Goal: Use online tool/utility: Utilize a website feature to perform a specific function

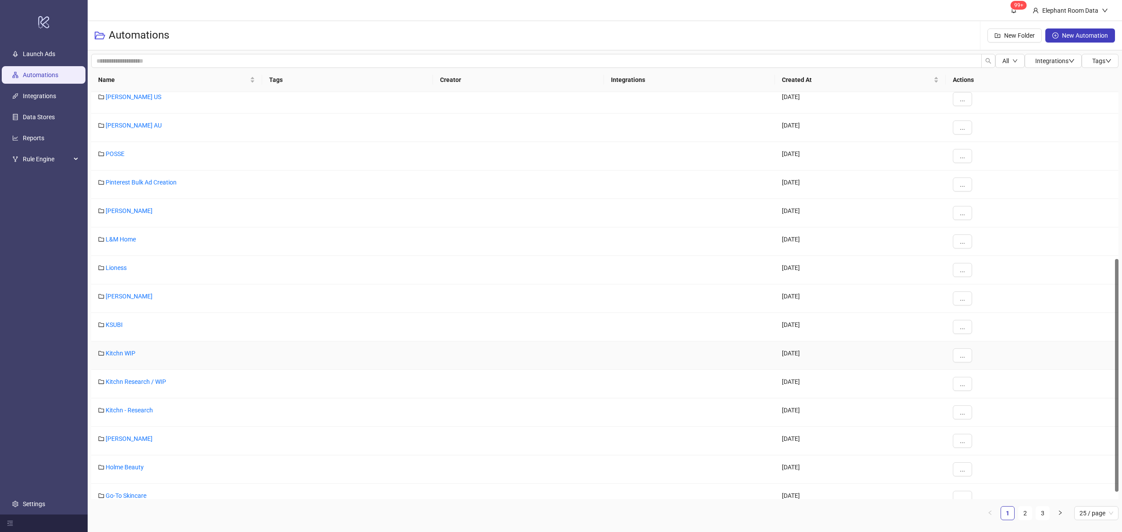
scroll to position [305, 0]
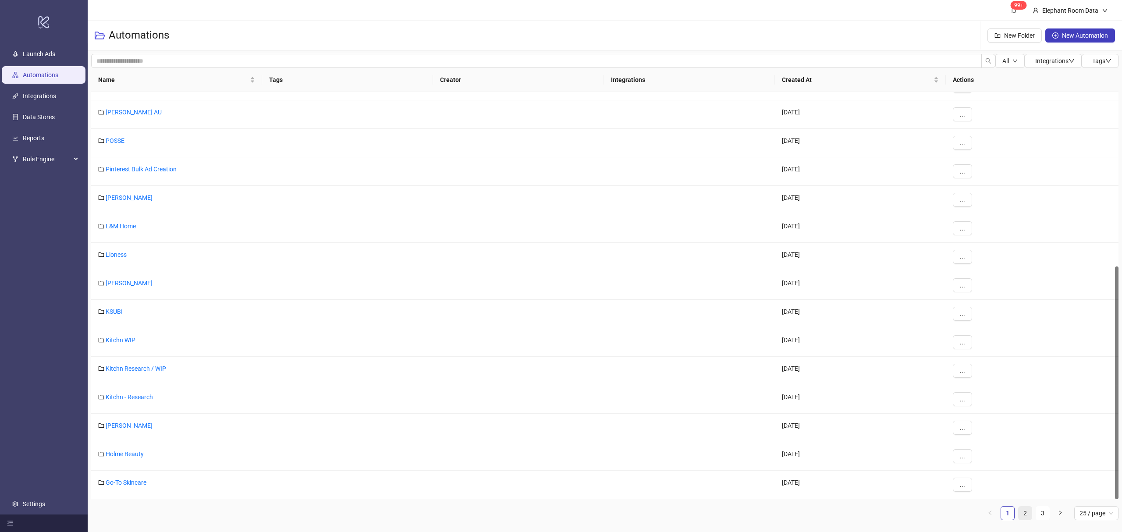
click at [1022, 515] on link "2" at bounding box center [1025, 513] width 13 height 13
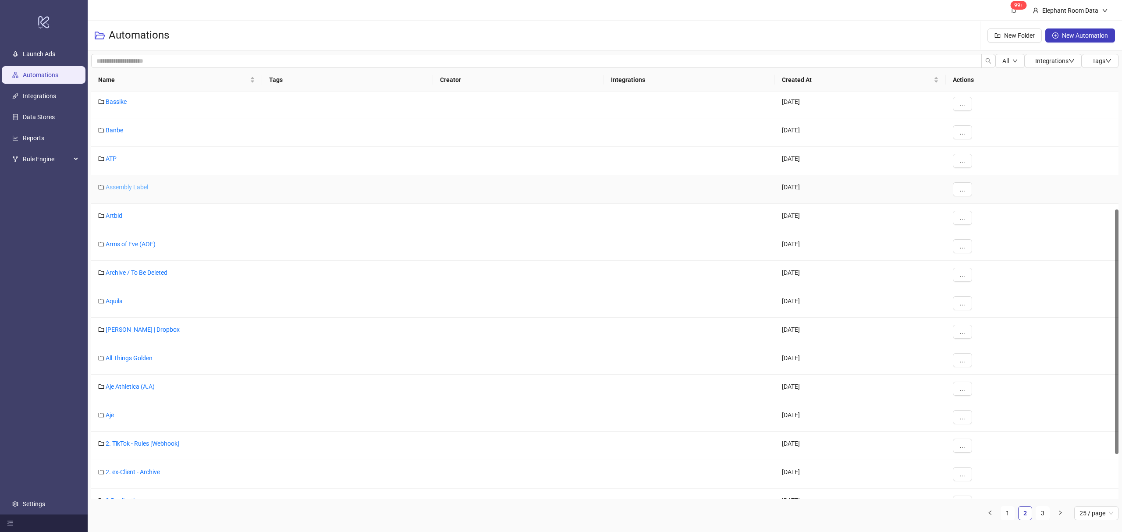
click at [131, 191] on link "Assembly Label" at bounding box center [127, 187] width 43 height 7
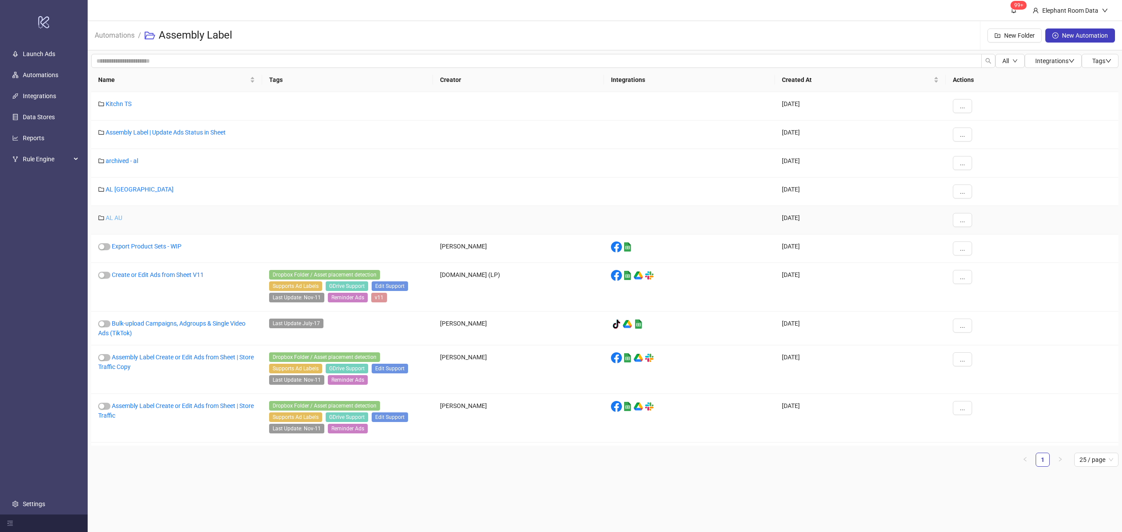
click at [118, 221] on link "AL AU" at bounding box center [114, 217] width 17 height 7
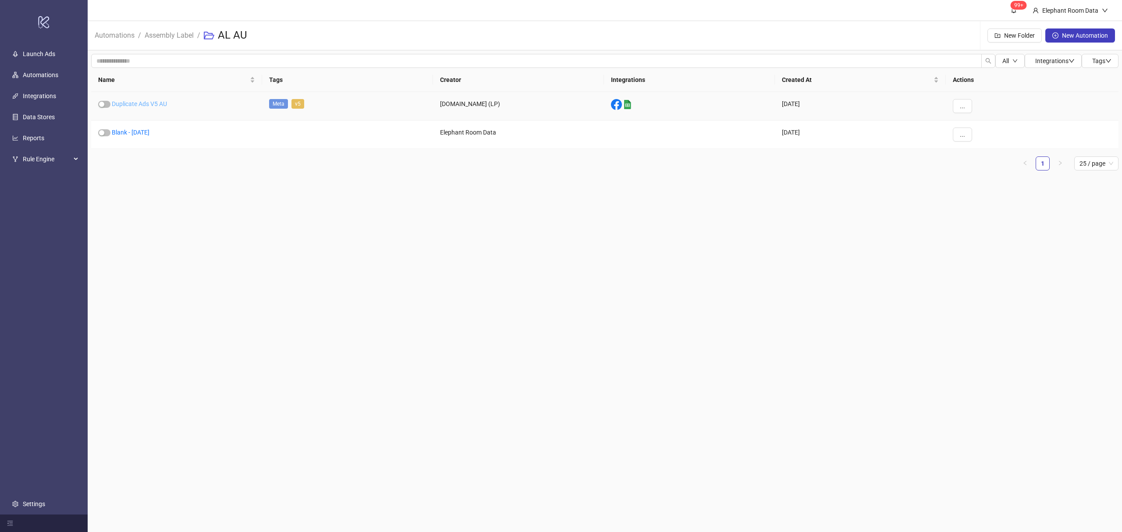
click at [161, 106] on link "Duplicate Ads V5 AU" at bounding box center [139, 103] width 55 height 7
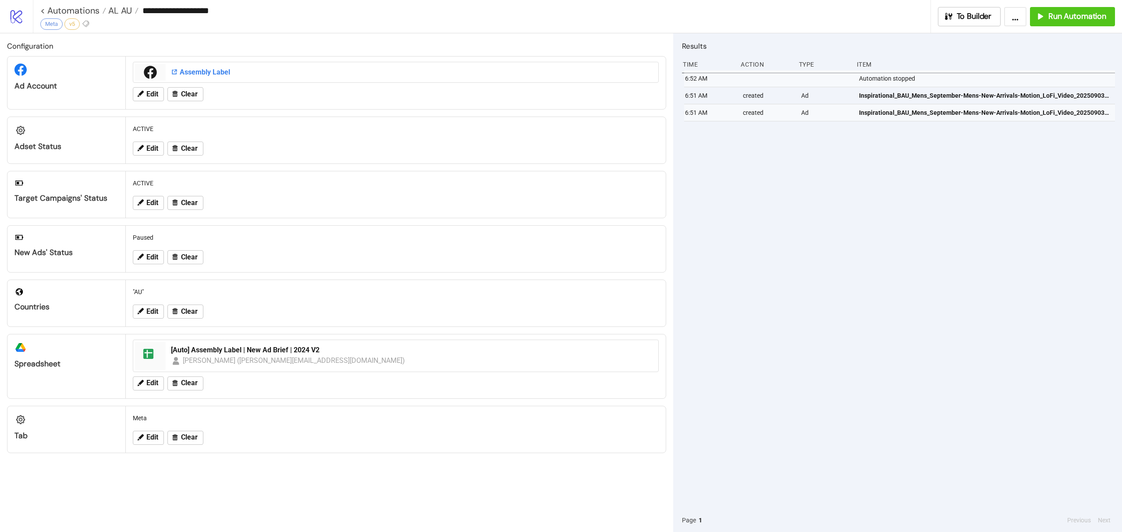
click at [204, 72] on div "Assembly Label" at bounding box center [412, 73] width 482 height 10
click at [1048, 8] on button "Run Automation" at bounding box center [1072, 16] width 85 height 19
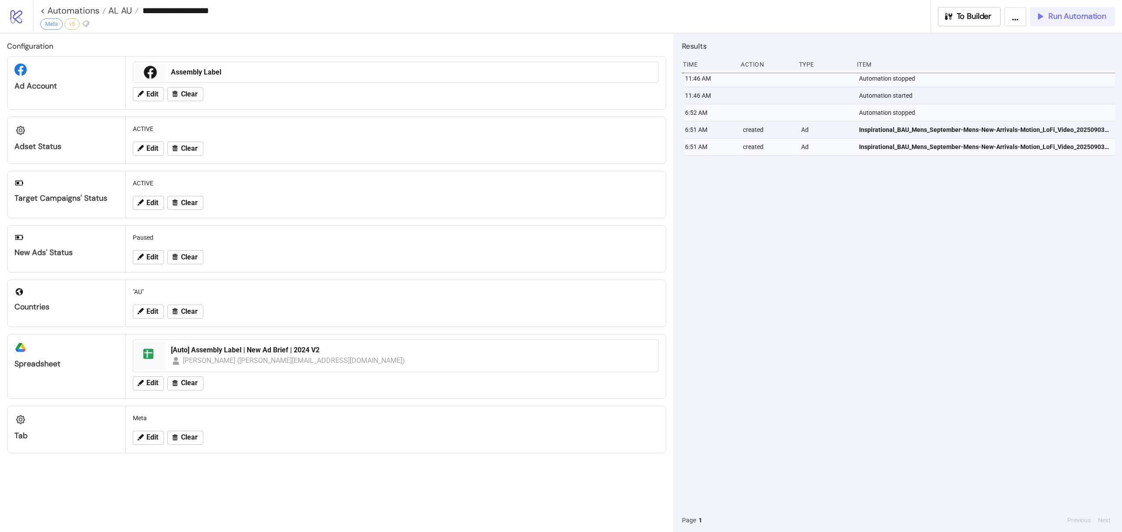
click at [1058, 9] on button "Run Automation" at bounding box center [1072, 16] width 85 height 19
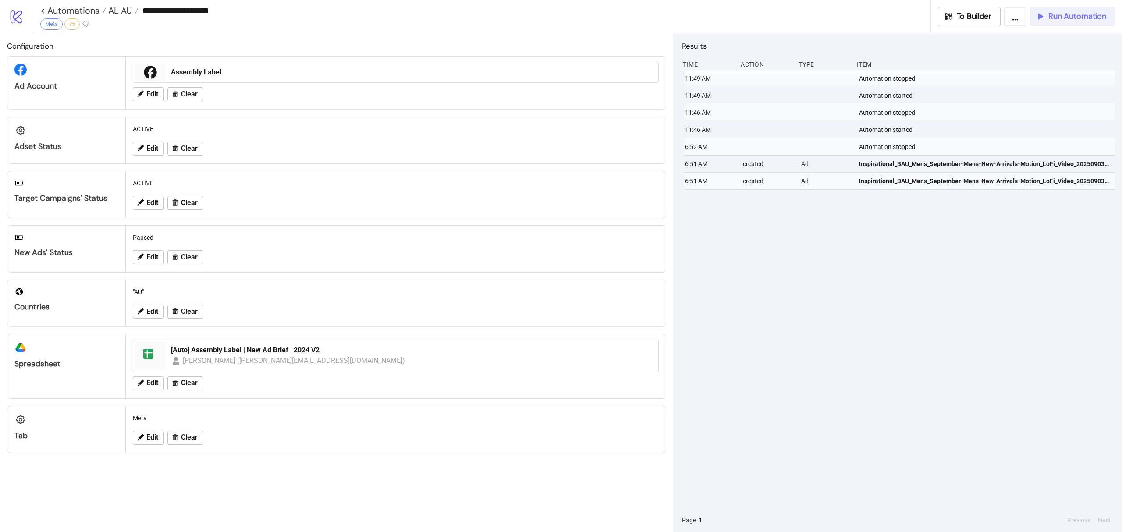
drag, startPoint x: 1089, startPoint y: 18, endPoint x: 1082, endPoint y: 19, distance: 7.2
click at [1082, 19] on span "Run Automation" at bounding box center [1077, 16] width 58 height 10
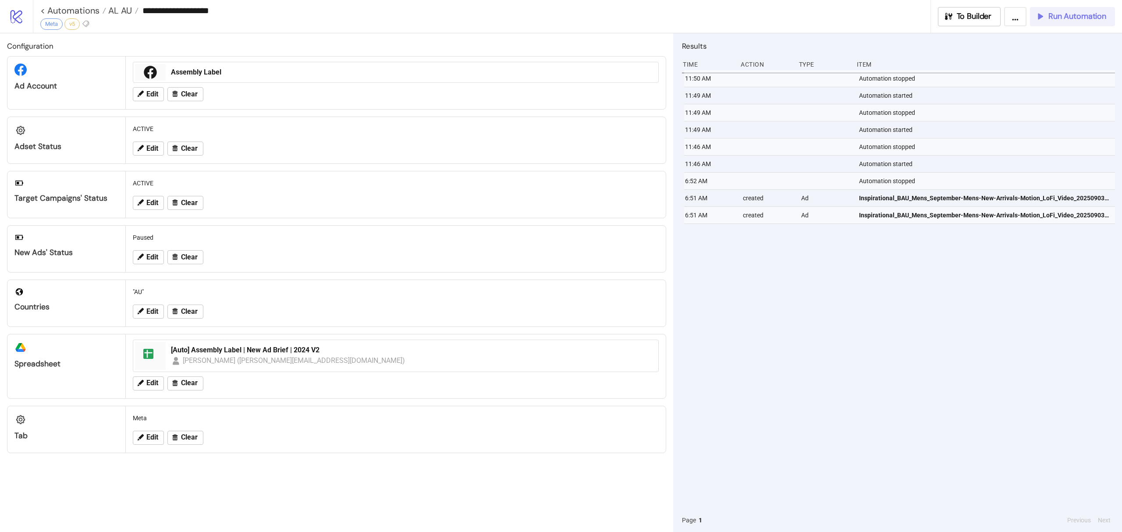
click at [1069, 18] on span "Run Automation" at bounding box center [1077, 16] width 58 height 10
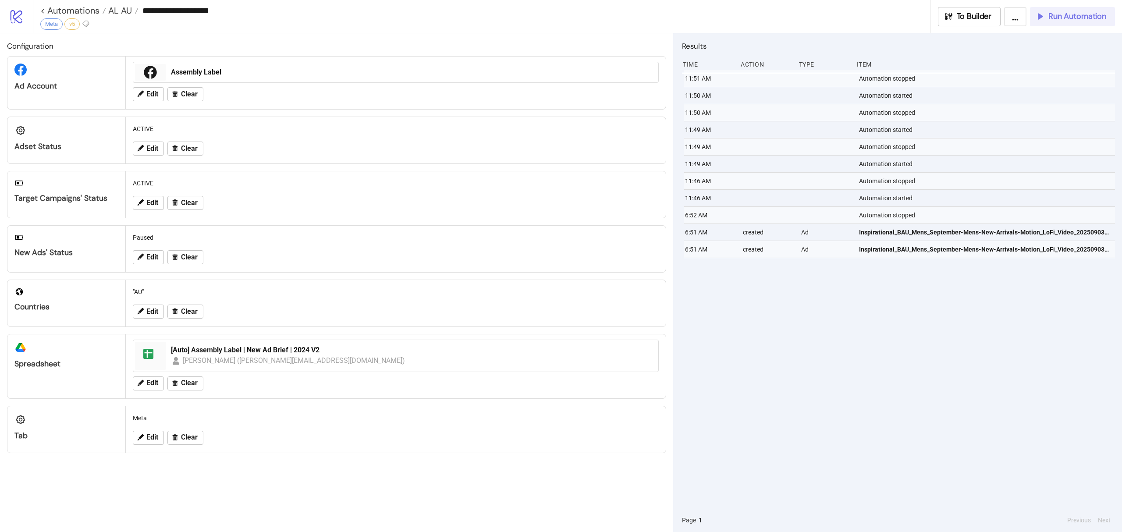
click at [1077, 24] on button "Run Automation" at bounding box center [1072, 16] width 85 height 19
